Goal: Navigation & Orientation: Find specific page/section

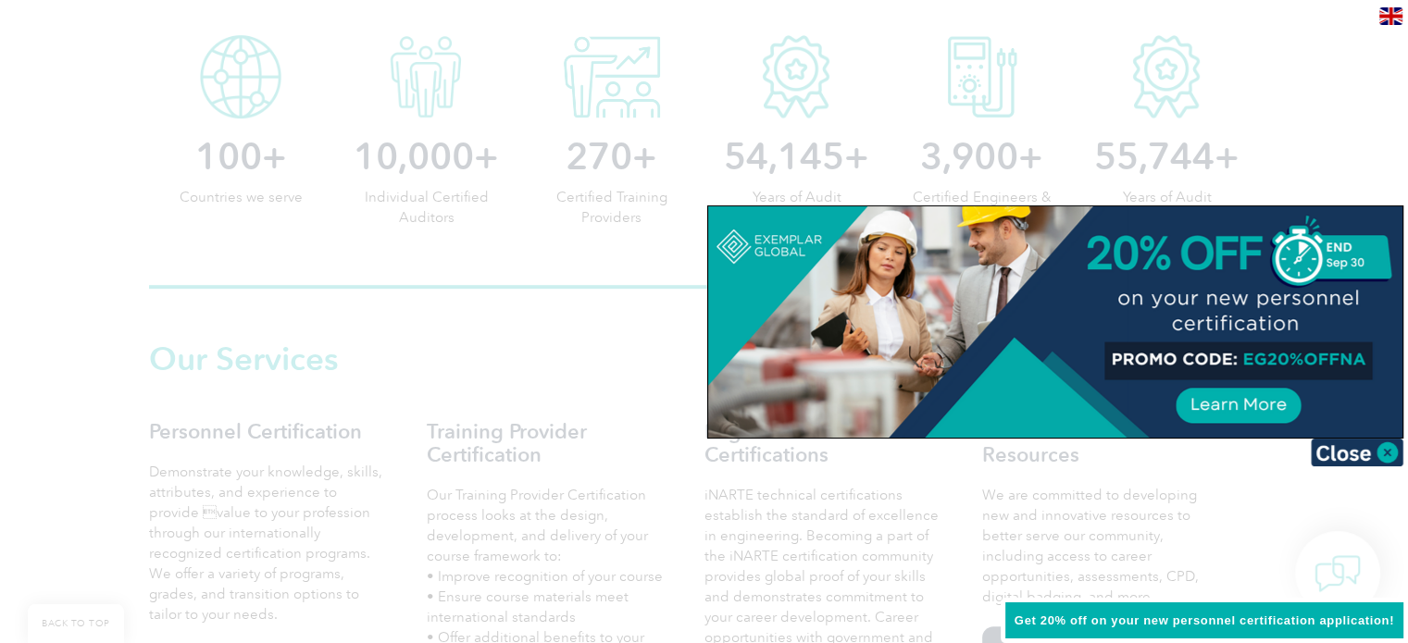
scroll to position [1022, 0]
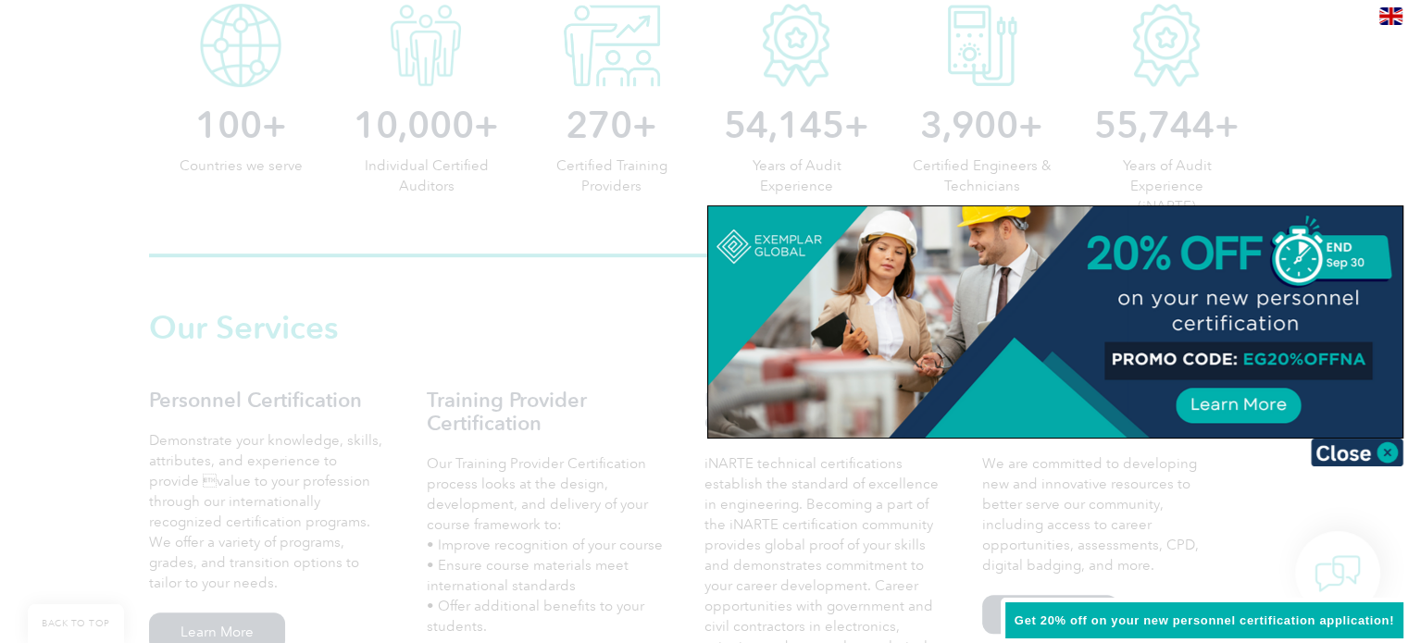
click at [1210, 551] on div at bounding box center [704, 321] width 1408 height 643
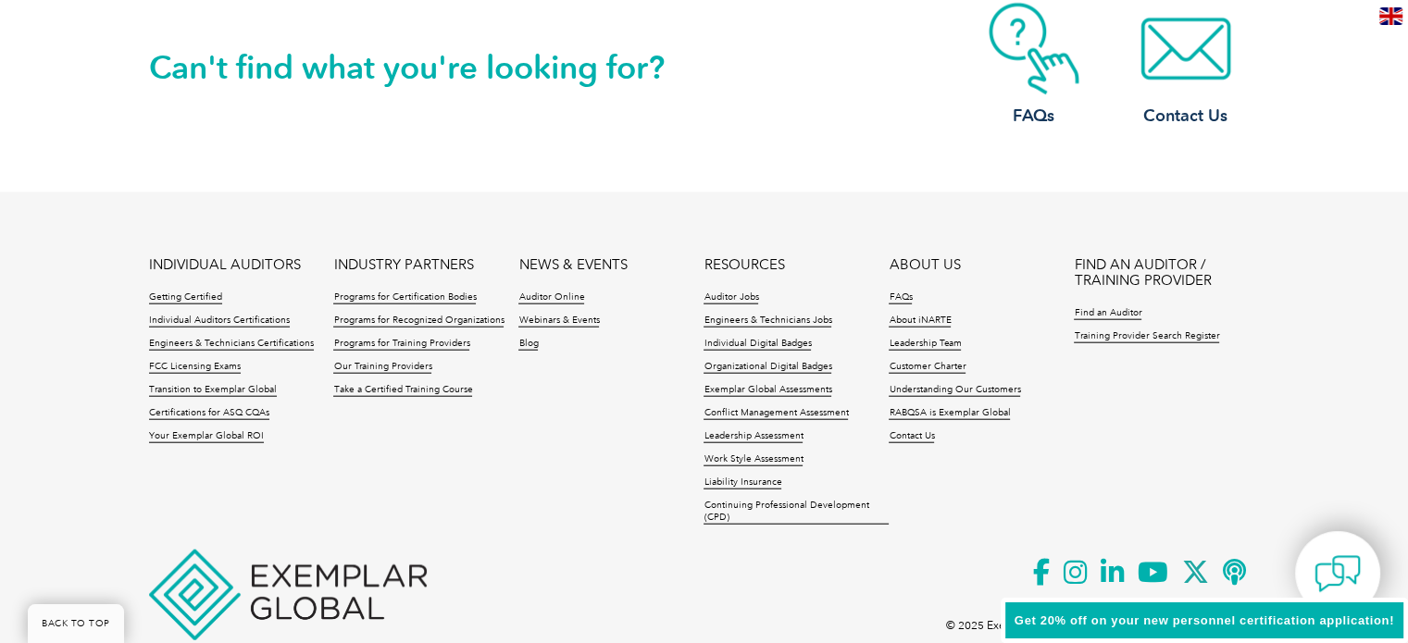
scroll to position [4434, 0]
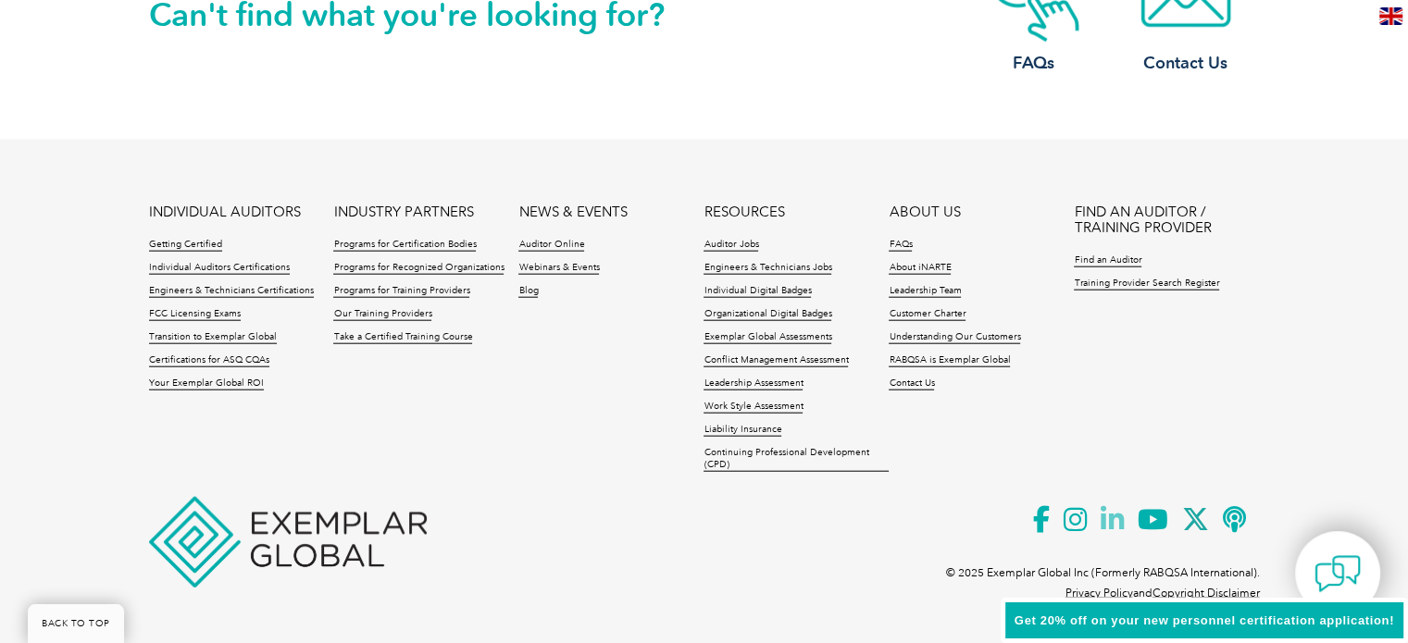
click at [1116, 522] on icon at bounding box center [1118, 519] width 37 height 45
